Goal: Contribute content: Contribute content

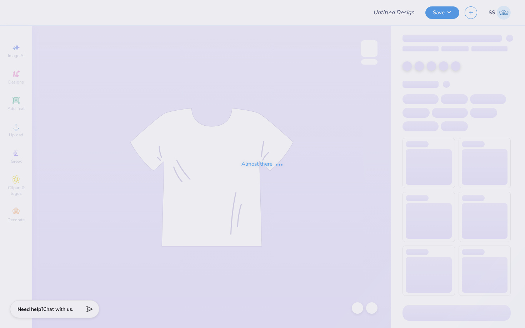
type input "Ivy Bid Day shirt"
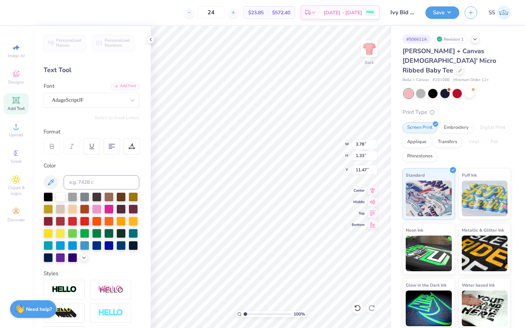
type textarea "The Ivy"
type input "9.56"
type input "10.15"
type input "0.70"
type input "0.50"
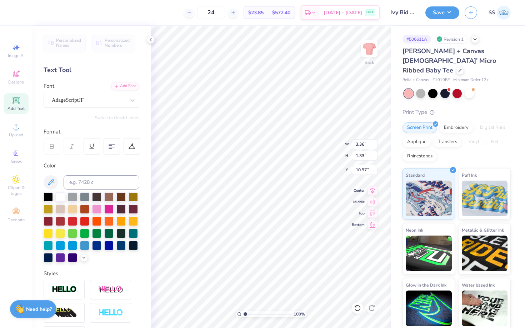
type input "1.68"
type input "0.67"
type input "6.27"
type input "1.67"
type input "0.82"
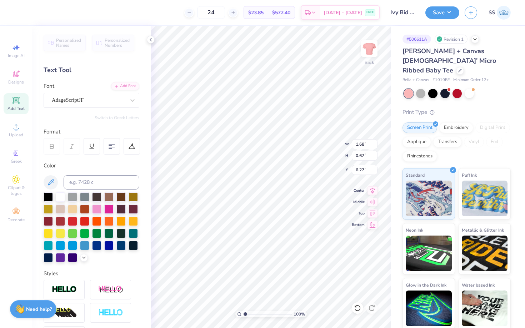
type input "6.20"
click at [329, 149] on div "100 % Back W 1.67 1.67 " H 0.82 0.82 " Y 6.20 6.20 " Center Middle Top Bottom" at bounding box center [271, 177] width 240 height 302
click at [443, 10] on button "Save" at bounding box center [442, 11] width 34 height 12
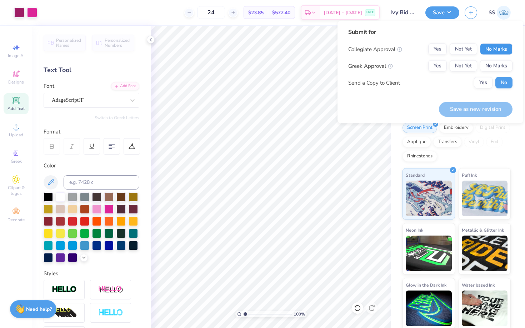
click at [487, 46] on button "No Marks" at bounding box center [496, 49] width 32 height 11
click at [439, 64] on button "Yes" at bounding box center [437, 65] width 19 height 11
click at [464, 113] on button "Save as new revision" at bounding box center [476, 109] width 74 height 15
